Goal: Transaction & Acquisition: Subscribe to service/newsletter

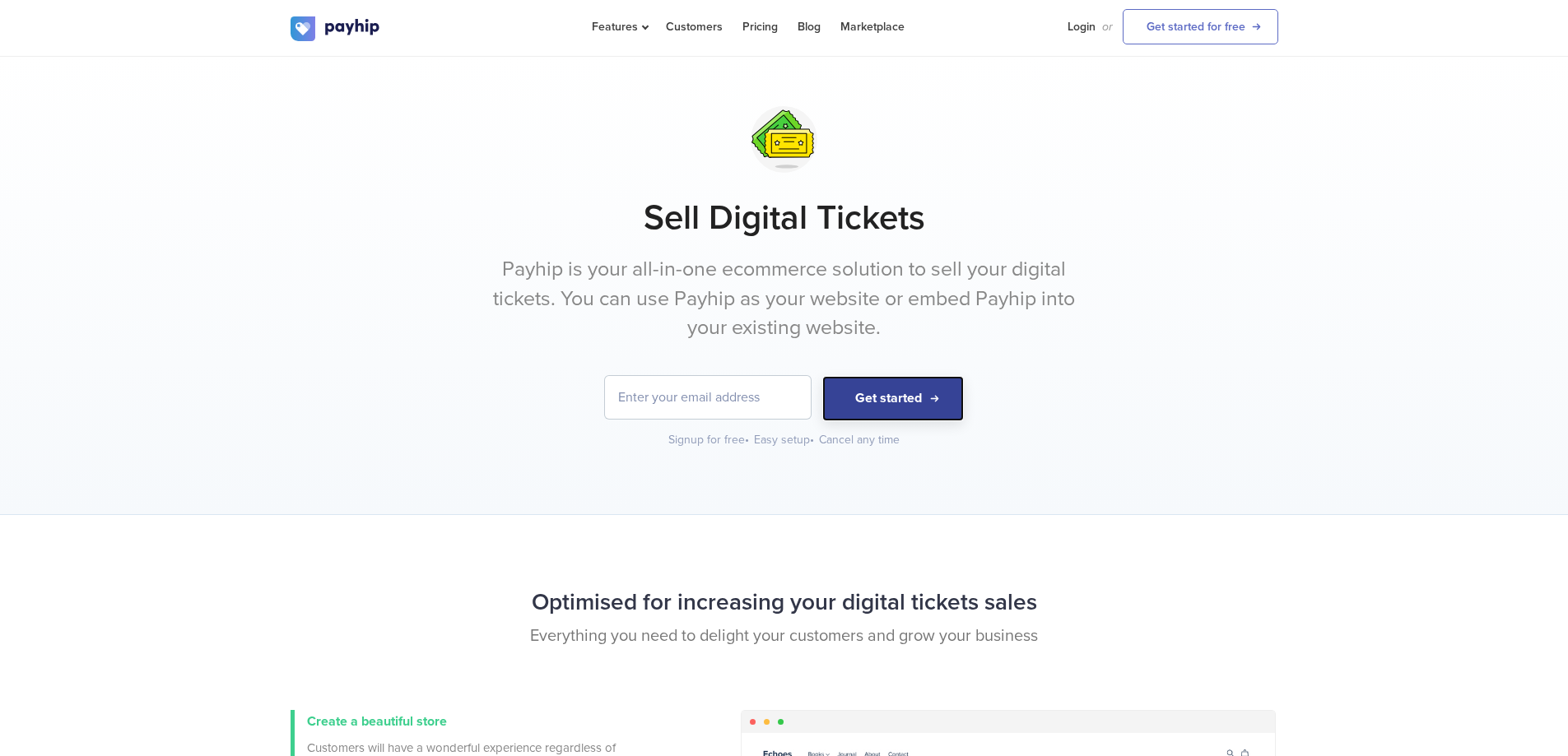
click at [870, 411] on button "Get started" at bounding box center [893, 399] width 142 height 45
click at [671, 406] on input "email" at bounding box center [707, 397] width 205 height 43
type input "abi294@outlook.com"
click at [878, 396] on button "Get started" at bounding box center [893, 399] width 142 height 45
